Goal: Obtain resource: Download file/media

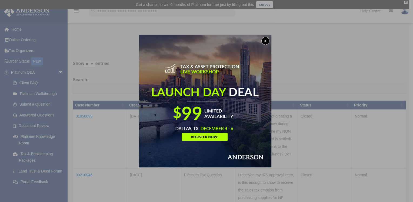
click at [267, 41] on button "x" at bounding box center [265, 41] width 8 height 8
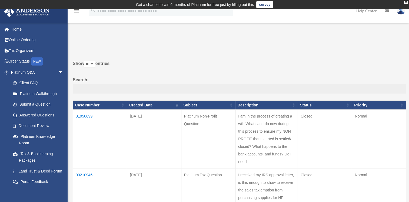
click at [261, 6] on link "survey" at bounding box center [264, 4] width 17 height 6
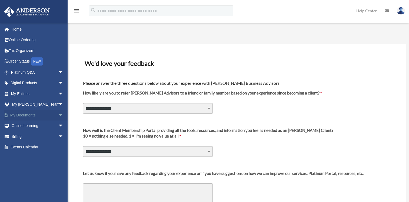
click at [36, 115] on link "My Documents arrow_drop_down" at bounding box center [38, 115] width 68 height 11
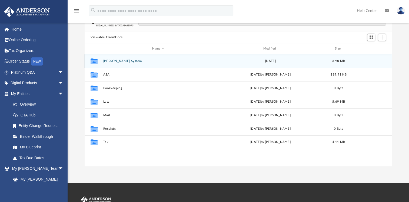
scroll to position [43, 0]
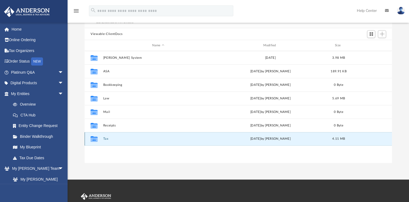
click at [111, 139] on button "Tax" at bounding box center [158, 139] width 110 height 4
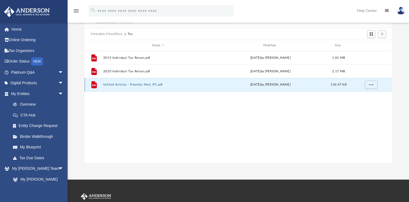
click at [123, 85] on button "Unfiled Articles - Potentia Med, PC.pdf" at bounding box center [158, 85] width 110 height 4
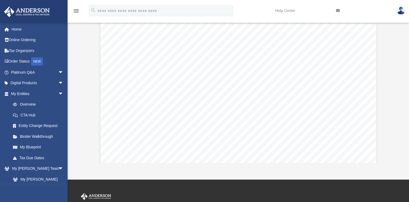
scroll to position [0, 0]
click at [58, 81] on span "arrow_drop_down" at bounding box center [63, 83] width 11 height 11
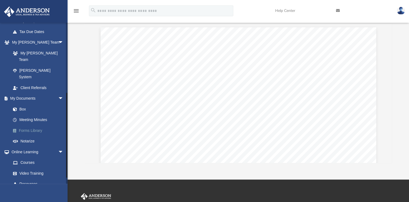
scroll to position [171, 0]
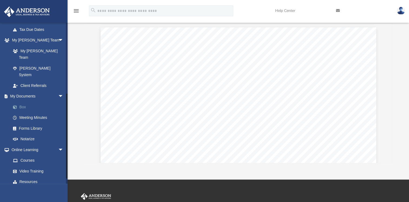
click at [24, 101] on link "Box" at bounding box center [40, 106] width 64 height 11
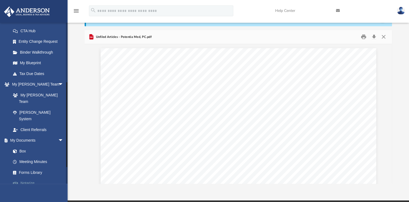
scroll to position [127, 0]
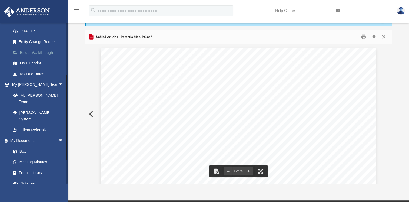
click at [42, 53] on link "Binder Walkthrough" at bounding box center [40, 52] width 64 height 11
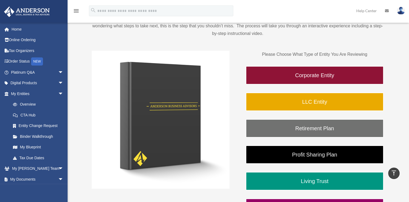
scroll to position [57, 0]
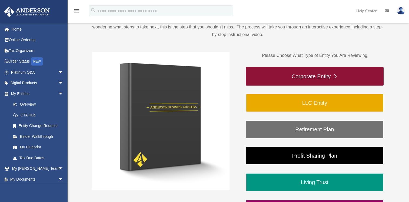
click at [262, 78] on link "Corporate Entity" at bounding box center [315, 76] width 138 height 18
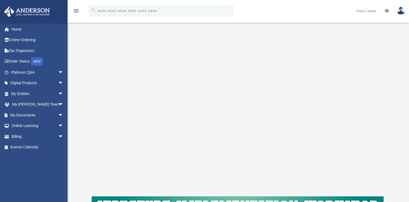
scroll to position [64, 0]
click at [58, 115] on span "arrow_drop_down" at bounding box center [63, 115] width 11 height 11
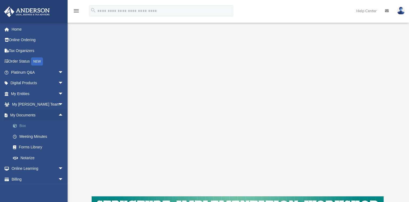
click at [23, 123] on link "Box" at bounding box center [40, 125] width 64 height 11
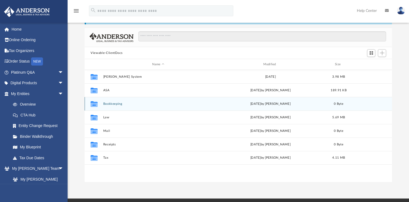
scroll to position [25, 0]
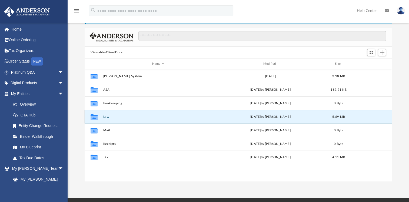
click at [104, 116] on button "Law" at bounding box center [158, 117] width 110 height 4
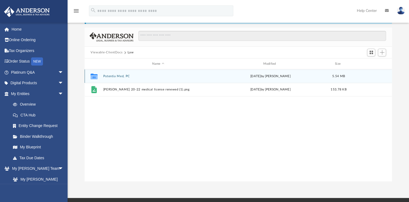
click at [112, 73] on div "Collaborated Folder Potentia Med, PC [DATE] by [PERSON_NAME] 5.54 MB" at bounding box center [238, 76] width 307 height 14
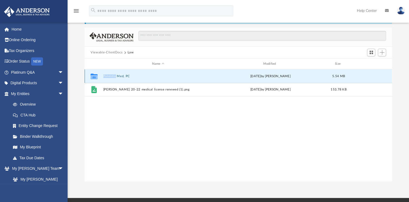
click at [112, 73] on div "Collaborated Folder Potentia Med, PC [DATE] by [PERSON_NAME] 5.54 MB" at bounding box center [238, 76] width 307 height 14
drag, startPoint x: 112, startPoint y: 73, endPoint x: 117, endPoint y: 77, distance: 6.3
click at [117, 77] on button "Potentia Med, PC" at bounding box center [158, 76] width 110 height 4
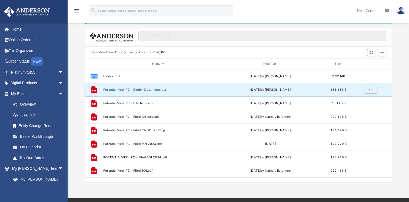
drag, startPoint x: 117, startPoint y: 77, endPoint x: 121, endPoint y: 91, distance: 14.6
click at [121, 91] on div "File Potentia Med, PC - Binder Documents.pdf Thu Jan 27 2022 by Lindsay Haggie …" at bounding box center [238, 90] width 307 height 14
click at [121, 91] on button "Potentia Med, PC - Binder Documents.pdf" at bounding box center [158, 90] width 110 height 4
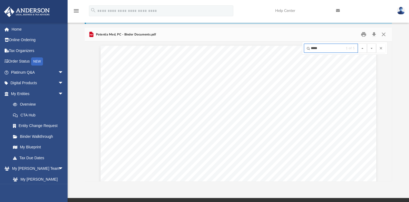
scroll to position [14487, 0]
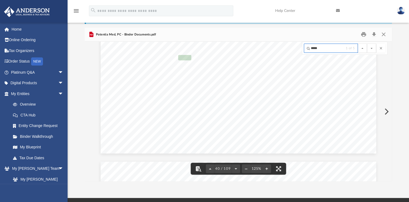
type input "*****"
click at [153, 59] on span "Section 6.08" at bounding box center [147, 57] width 25 height 5
click at [384, 113] on button "Preview" at bounding box center [386, 111] width 12 height 15
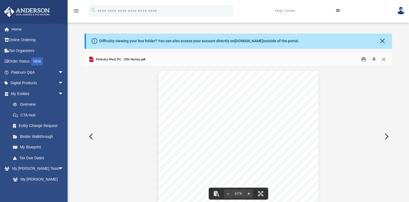
scroll to position [0, 0]
click at [92, 137] on button "Preview" at bounding box center [91, 136] width 12 height 15
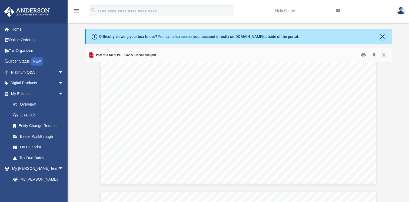
scroll to position [17472, 0]
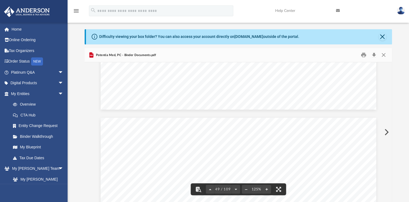
drag, startPoint x: 390, startPoint y: 125, endPoint x: 390, endPoint y: 161, distance: 35.7
click at [390, 161] on div "iv By - laws of Potentia Med, PC Section 7.04 Professional Corporation Tax Rate…" at bounding box center [238, 132] width 307 height 140
drag, startPoint x: 390, startPoint y: 125, endPoint x: 389, endPoint y: 153, distance: 28.4
click at [389, 153] on div "iv By - laws of Potentia Med, PC Section 7.04 Professional Corporation Tax Rate…" at bounding box center [238, 132] width 307 height 140
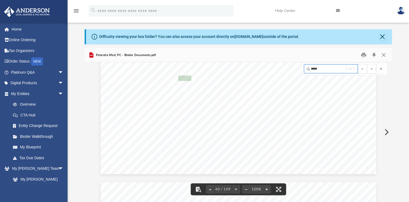
scroll to position [14487, 0]
type input "*****"
click at [369, 71] on button "File preview" at bounding box center [371, 68] width 9 height 9
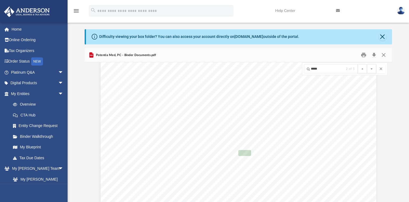
scroll to position [16544, 0]
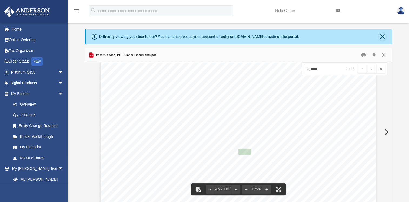
click at [371, 69] on button "File preview" at bounding box center [371, 68] width 9 height 9
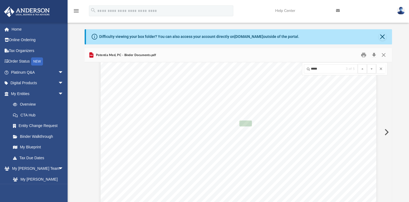
scroll to position [19840, 0]
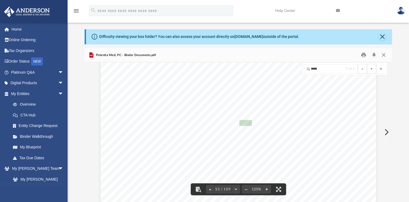
click at [371, 69] on button "File preview" at bounding box center [371, 68] width 9 height 9
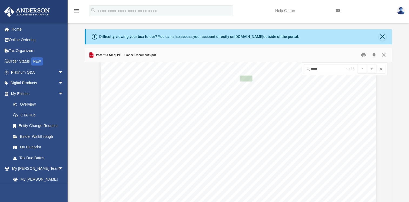
click at [371, 69] on button "File preview" at bounding box center [371, 68] width 9 height 9
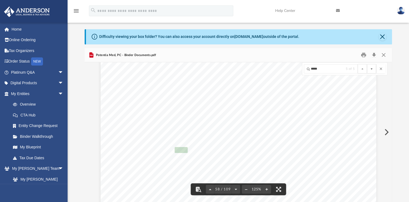
click at [371, 69] on button "File preview" at bounding box center [371, 68] width 9 height 9
click at [383, 55] on button "Close" at bounding box center [384, 55] width 10 height 8
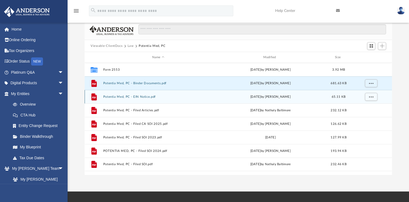
scroll to position [35, 0]
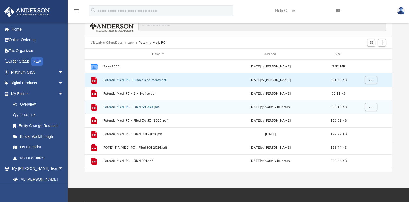
click at [185, 110] on div "File Potentia Med, PC - Filed Articles.pdf Wed Jan 26 2022 by Nathaly Baltimore…" at bounding box center [238, 107] width 307 height 14
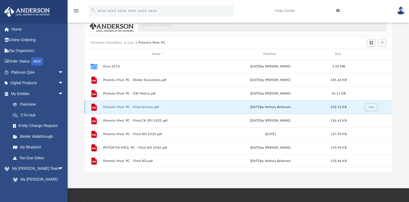
click at [156, 107] on button "Potentia Med, PC - Filed Articles.pdf" at bounding box center [158, 107] width 110 height 4
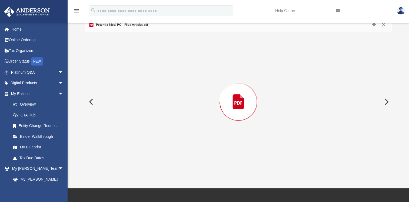
click at [156, 107] on div "Preview" at bounding box center [238, 102] width 307 height 140
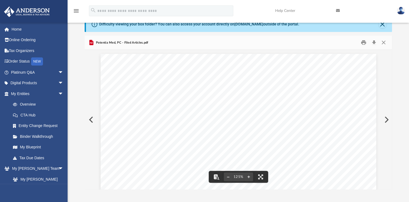
scroll to position [17, 0]
click at [373, 42] on button "Download" at bounding box center [374, 42] width 10 height 8
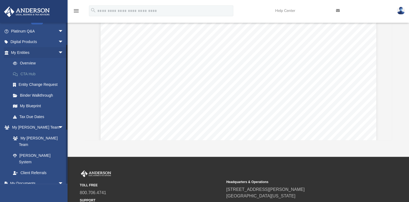
scroll to position [0, 0]
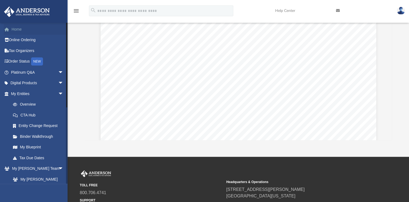
click at [20, 30] on link "Home" at bounding box center [38, 29] width 68 height 11
click at [29, 71] on link "Platinum Q&A arrow_drop_down" at bounding box center [38, 72] width 68 height 11
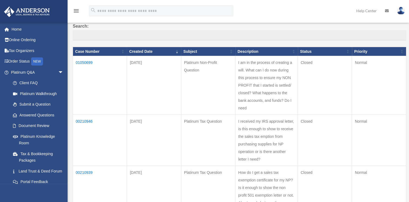
scroll to position [42, 0]
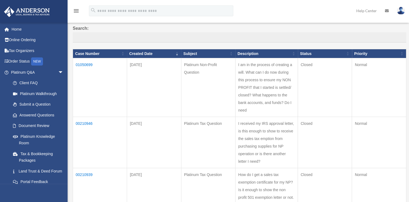
click at [241, 79] on td "I am in the process of creating a will. What can I do now during this process t…" at bounding box center [267, 87] width 62 height 59
click at [83, 64] on td "01050699" at bounding box center [100, 87] width 54 height 59
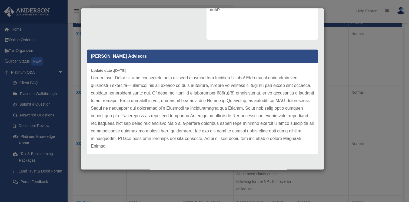
scroll to position [74, 0]
